Goal: Find specific page/section: Find specific page/section

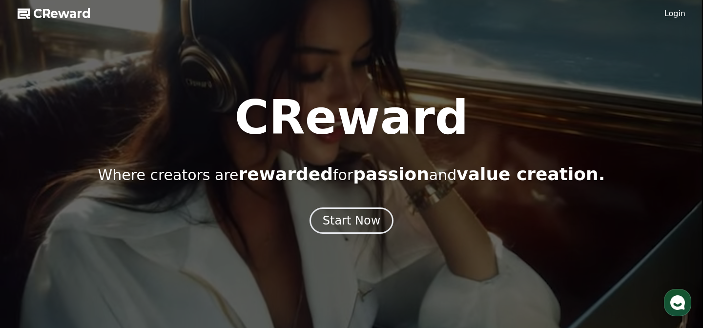
click at [675, 19] on link "Login" at bounding box center [675, 14] width 21 height 12
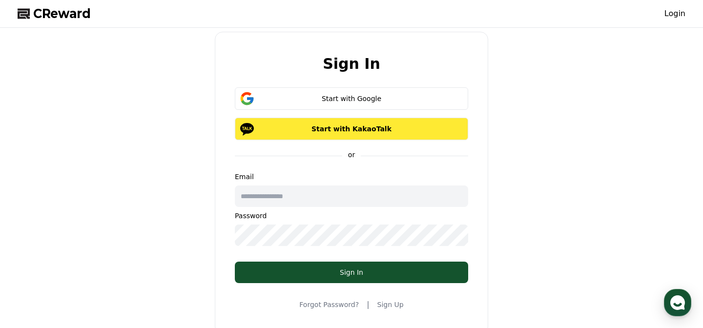
type input "**********"
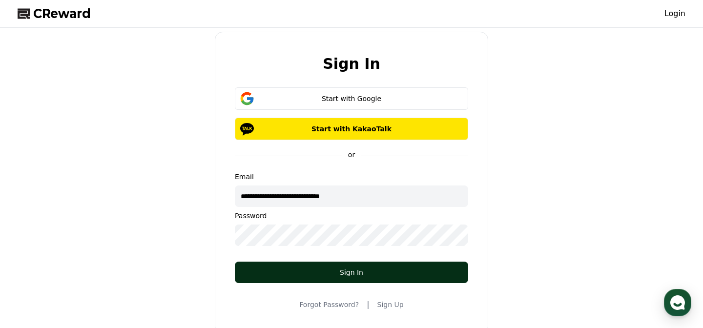
click at [305, 278] on button "Sign In" at bounding box center [352, 272] width 234 height 21
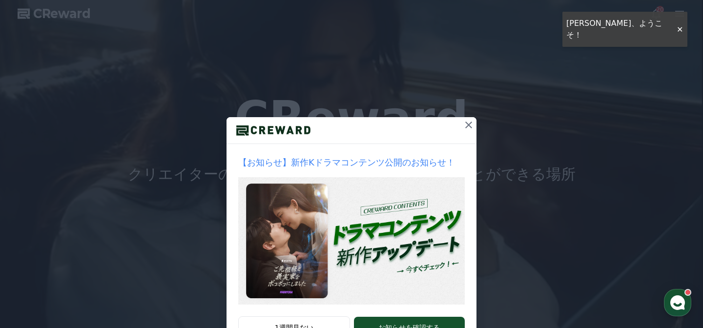
click at [470, 126] on icon at bounding box center [469, 125] width 12 height 12
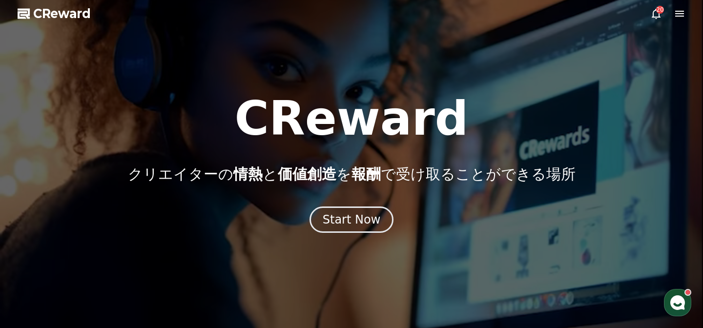
click at [680, 15] on icon at bounding box center [680, 14] width 12 height 12
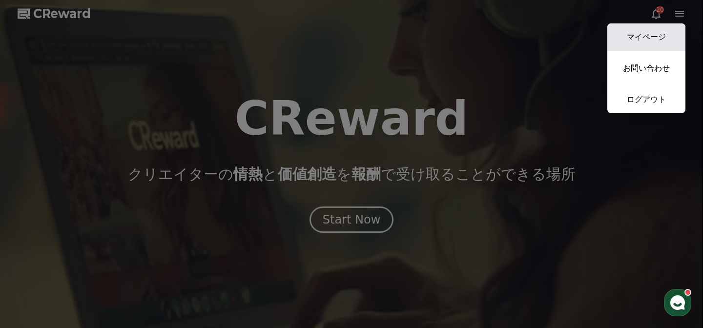
click at [653, 39] on link "マイページ" at bounding box center [647, 36] width 78 height 27
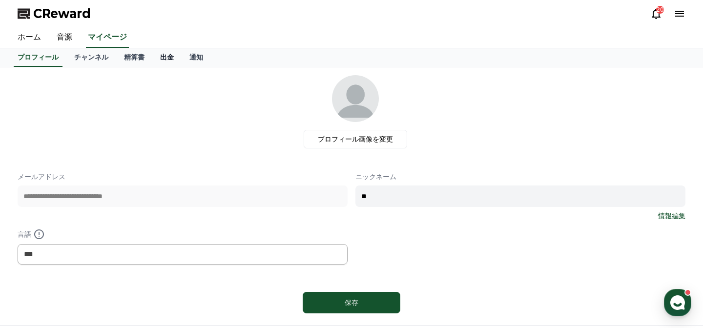
click at [165, 59] on link "出金" at bounding box center [166, 57] width 29 height 19
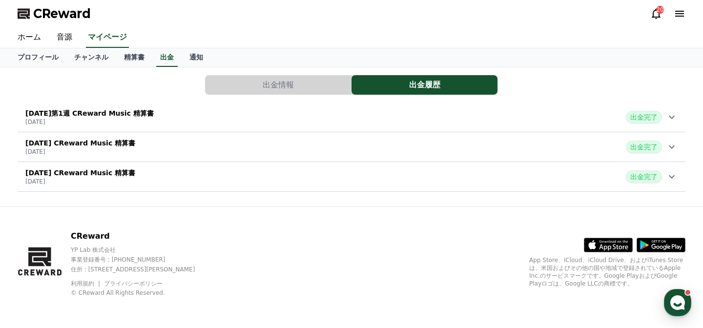
click at [670, 120] on icon at bounding box center [672, 117] width 12 height 12
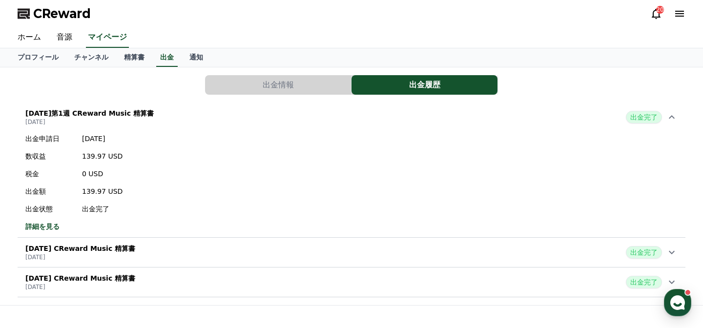
click at [670, 120] on icon at bounding box center [672, 117] width 12 height 12
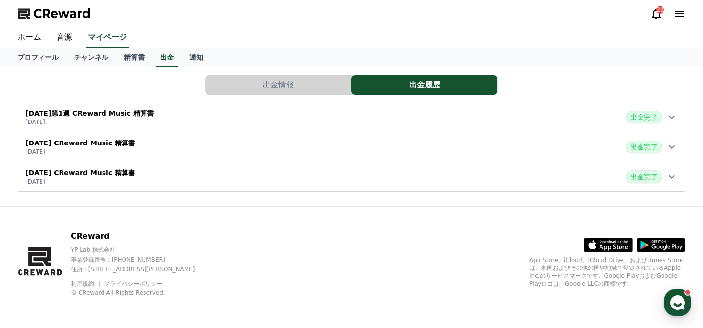
click at [301, 92] on button "出金情報" at bounding box center [278, 85] width 146 height 20
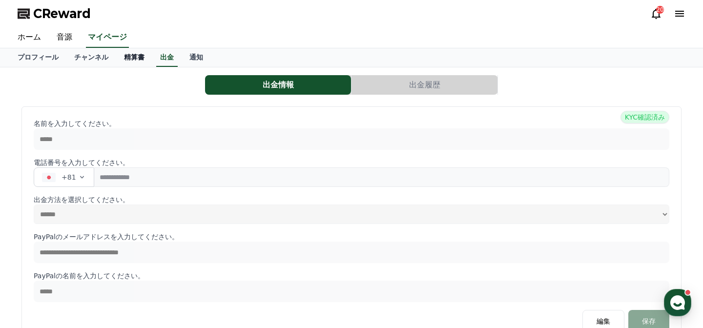
click at [126, 58] on link "精算書" at bounding box center [134, 57] width 36 height 19
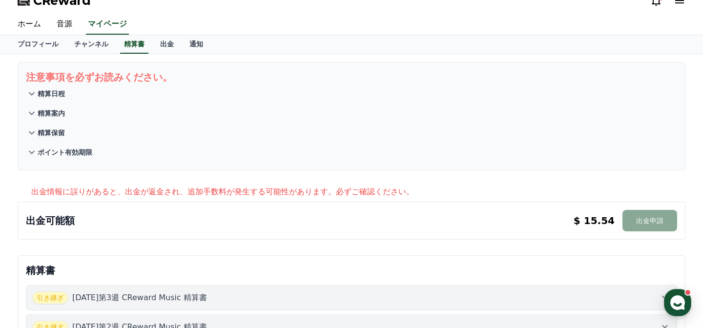
scroll to position [18, 0]
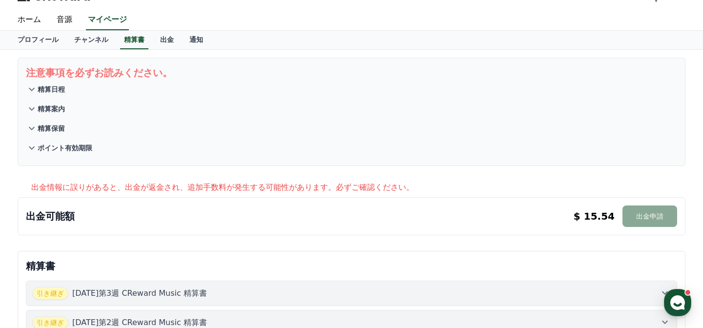
drag, startPoint x: 157, startPoint y: 184, endPoint x: 164, endPoint y: 185, distance: 6.9
click at [164, 185] on p "出金情報に誤りがあると、出金が返金され、追加手数料が発生する可能性があります。必ずご確認ください。" at bounding box center [358, 188] width 655 height 12
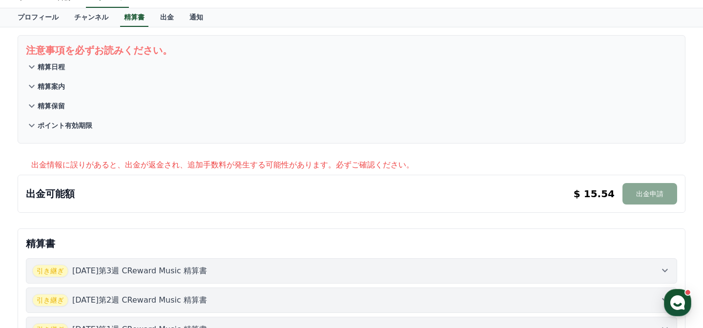
scroll to position [28, 0]
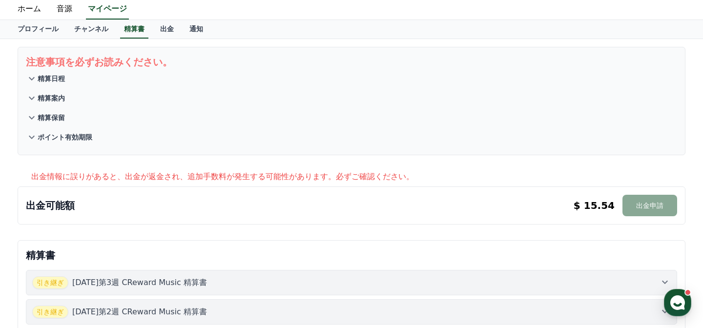
click at [48, 79] on p "精算日程" at bounding box center [51, 79] width 27 height 10
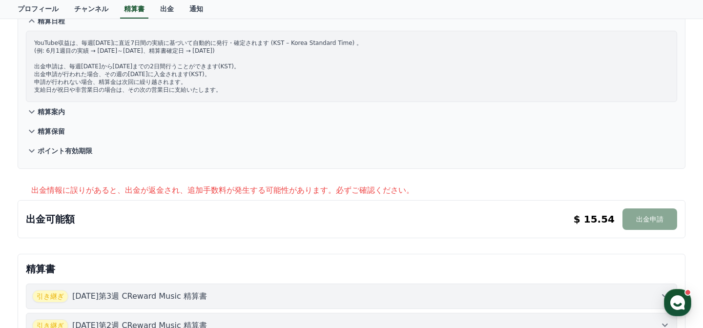
scroll to position [165, 0]
